Goal: Navigation & Orientation: Go to known website

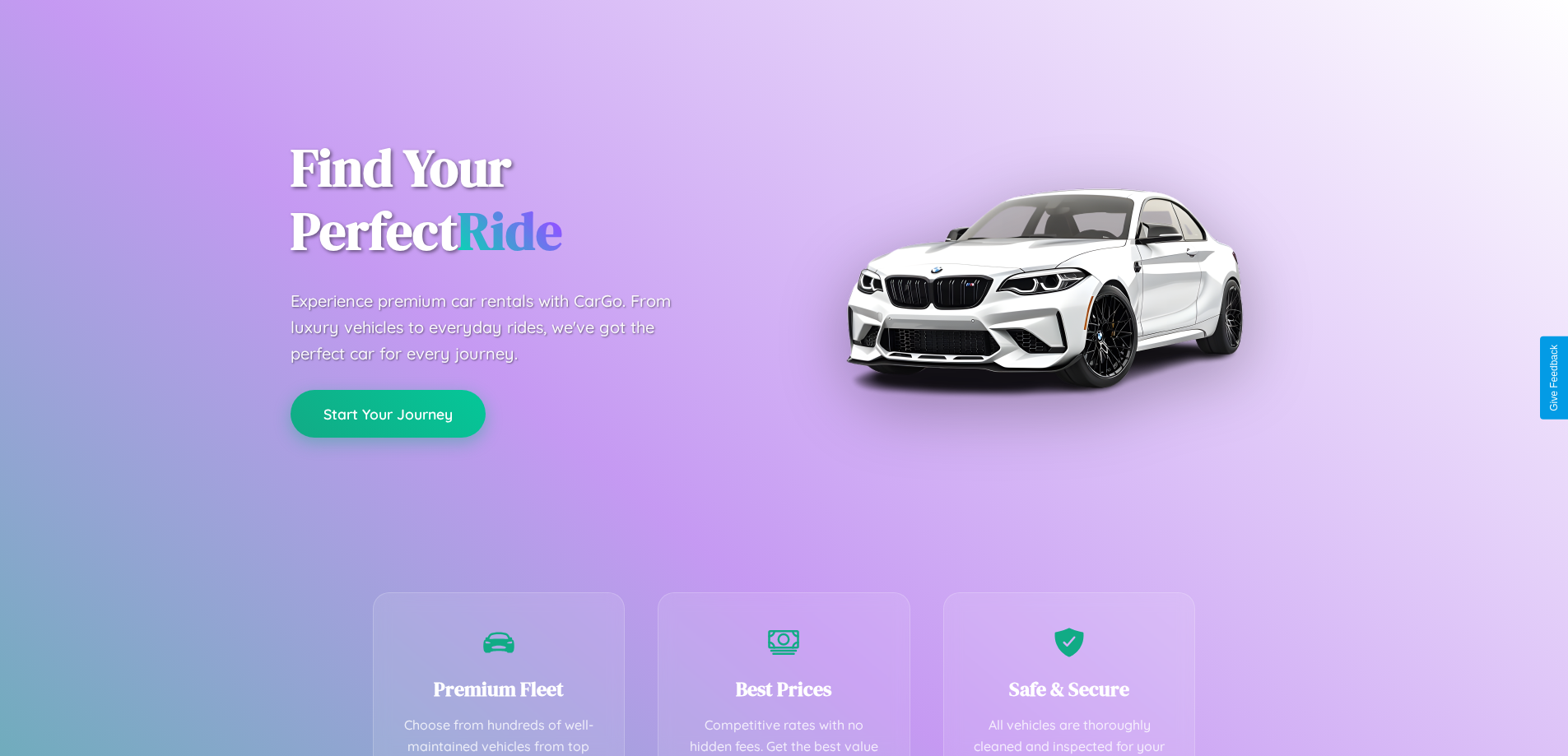
click at [387, 415] on button "Start Your Journey" at bounding box center [387, 414] width 195 height 48
click at [387, 414] on button "Start Your Journey" at bounding box center [387, 414] width 195 height 48
click at [387, 413] on button "Start Your Journey" at bounding box center [387, 414] width 195 height 48
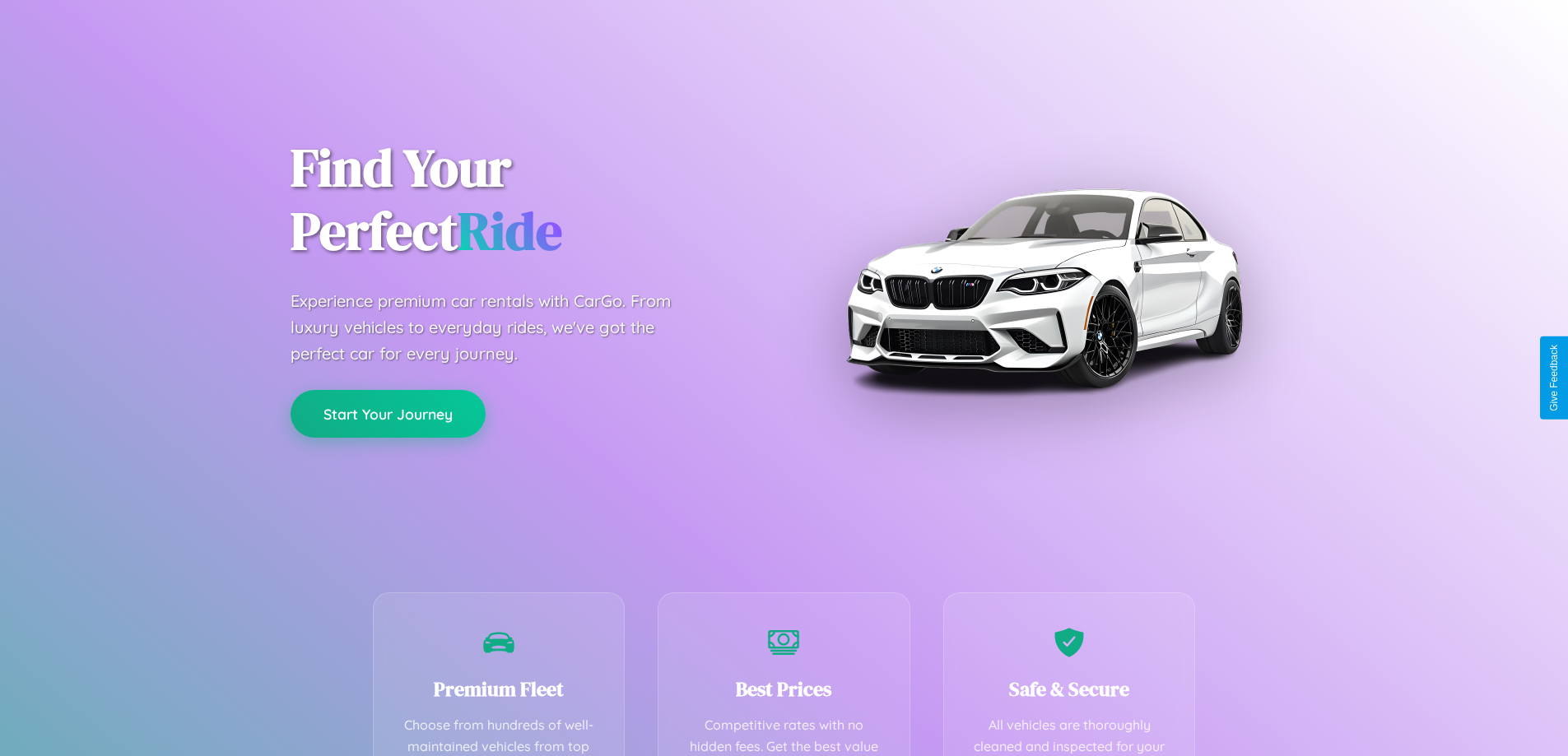
click at [387, 413] on button "Start Your Journey" at bounding box center [387, 414] width 195 height 48
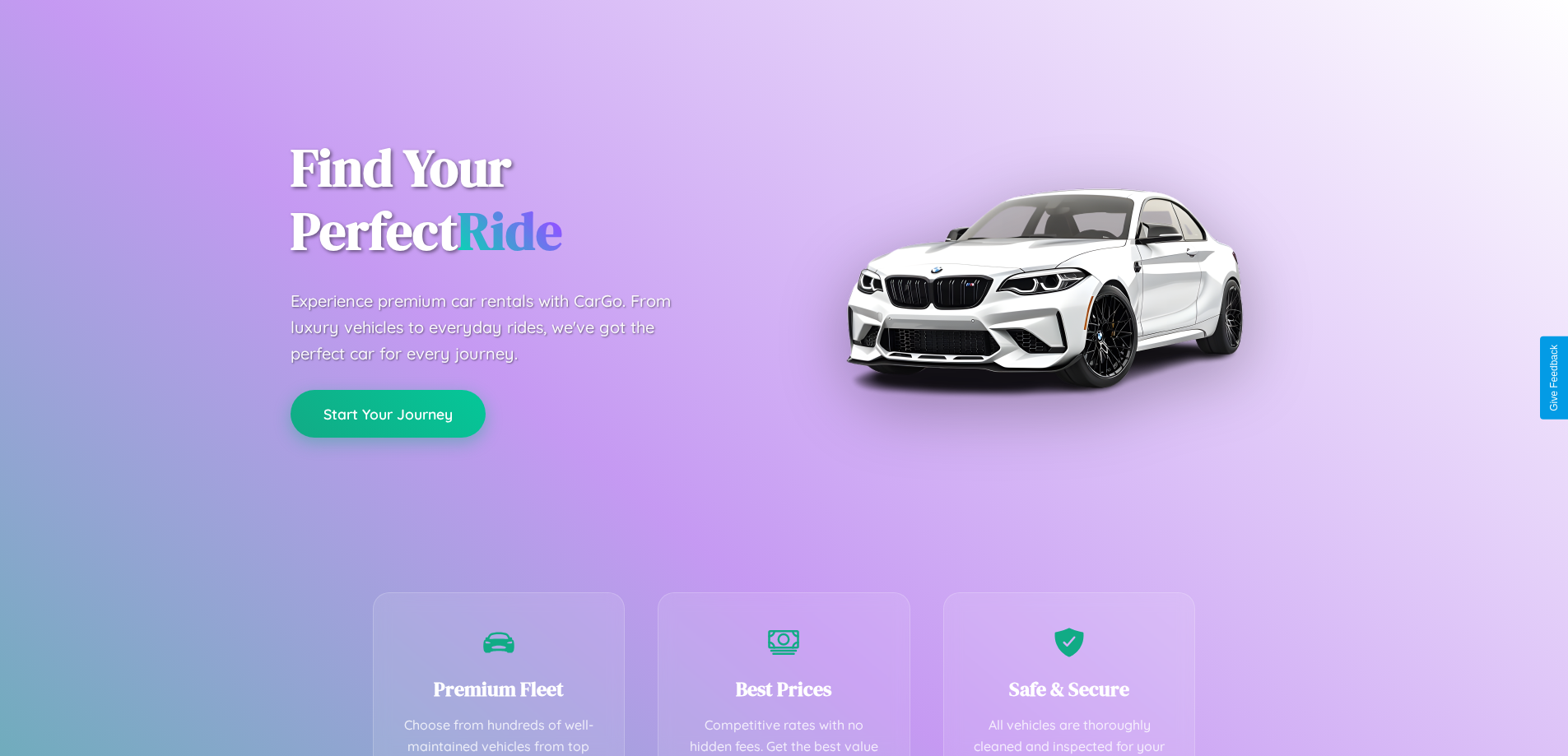
click at [387, 413] on button "Start Your Journey" at bounding box center [387, 414] width 195 height 48
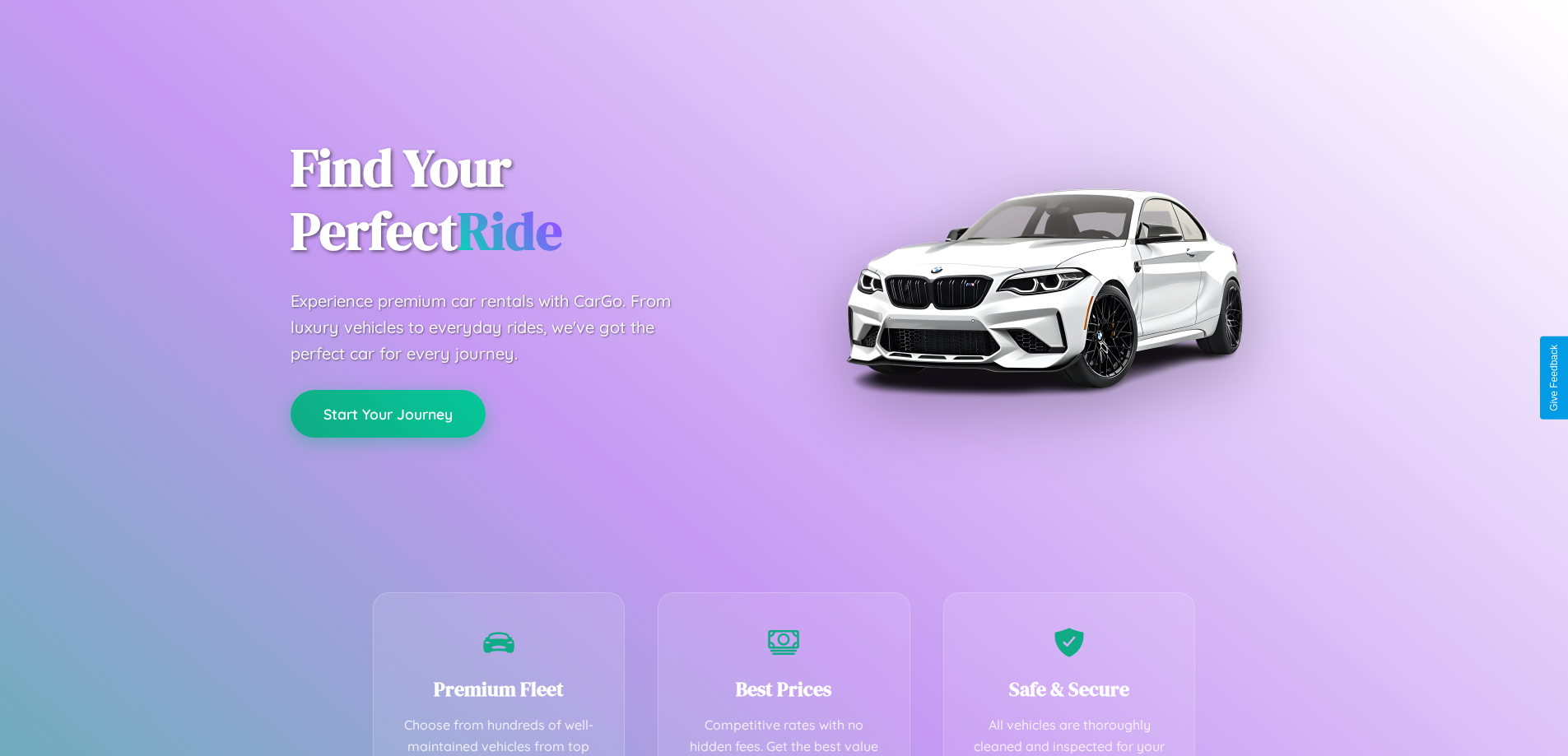
click at [387, 413] on button "Start Your Journey" at bounding box center [387, 414] width 195 height 48
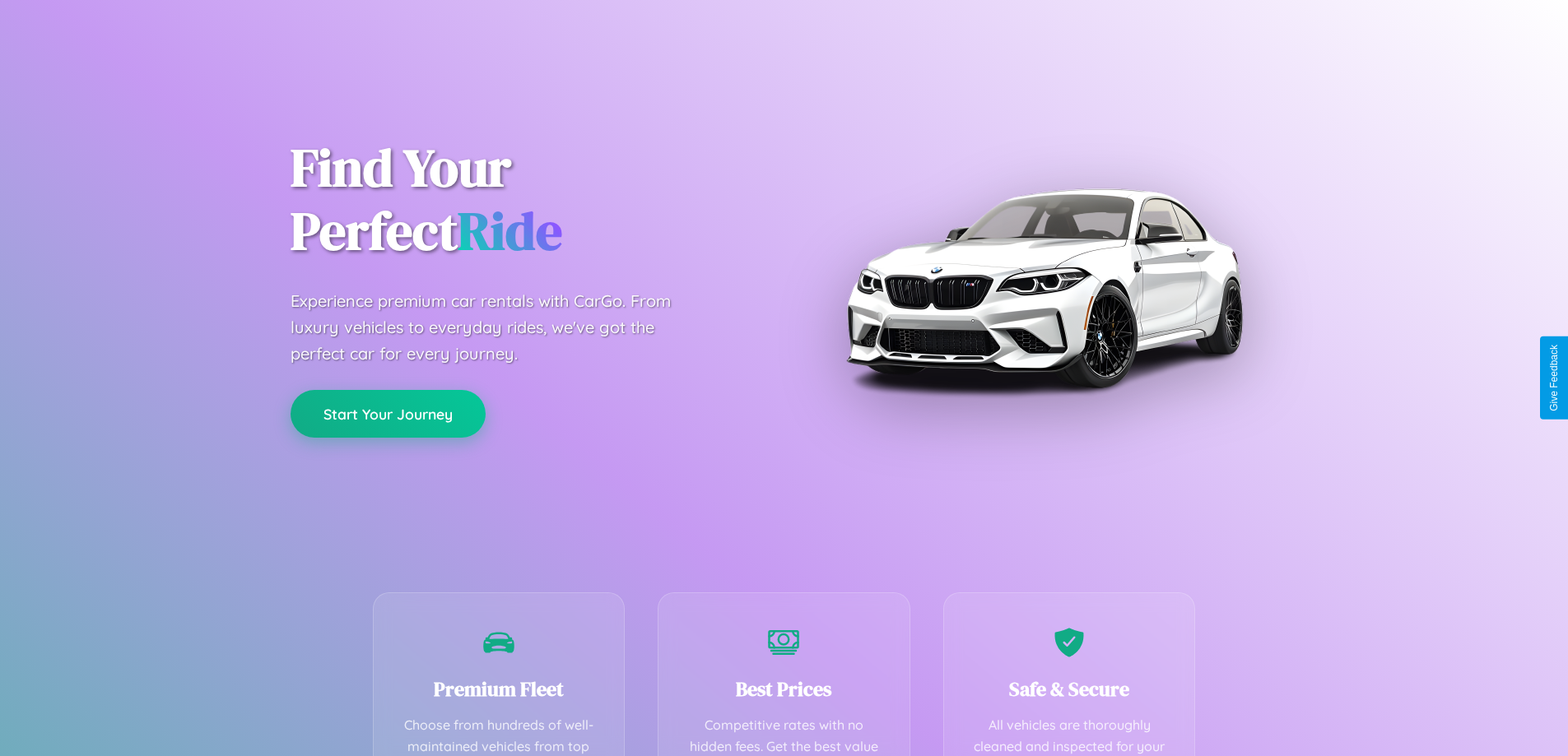
click at [387, 413] on button "Start Your Journey" at bounding box center [387, 414] width 195 height 48
